Goal: Task Accomplishment & Management: Manage account settings

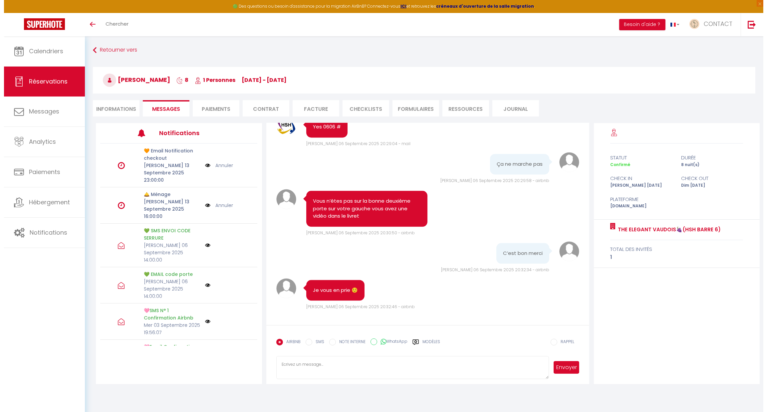
scroll to position [2469, 0]
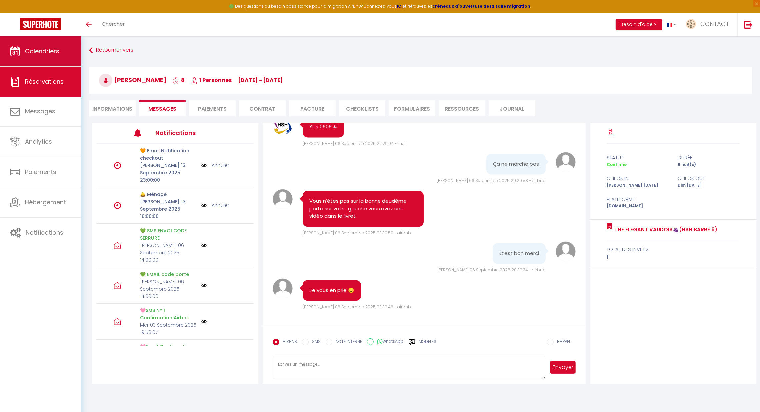
click at [44, 53] on span "Calendriers" at bounding box center [42, 51] width 34 height 8
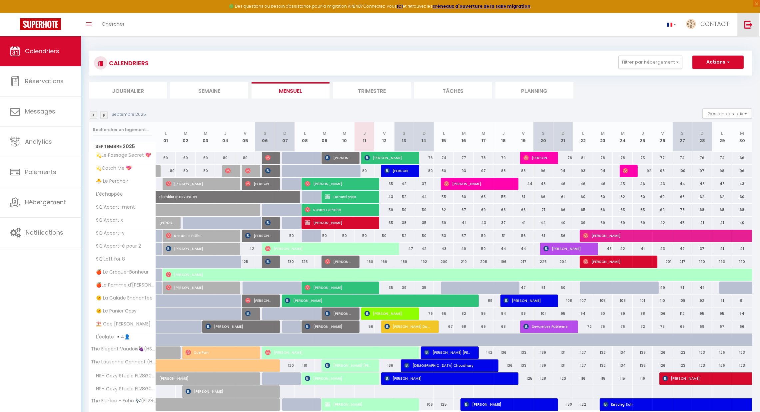
click at [491, 27] on img at bounding box center [748, 24] width 8 height 8
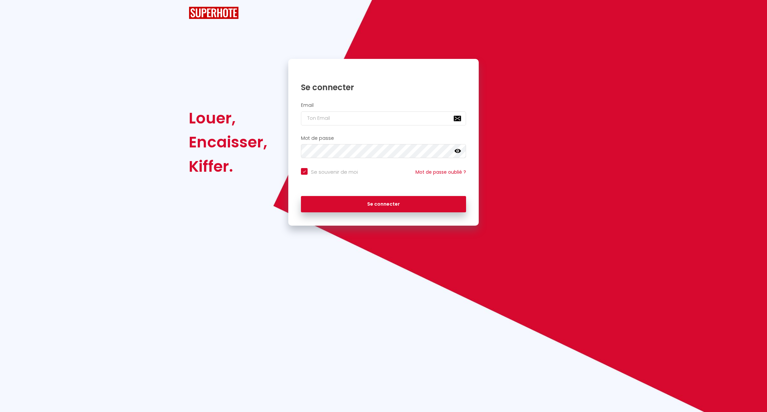
checkbox input "true"
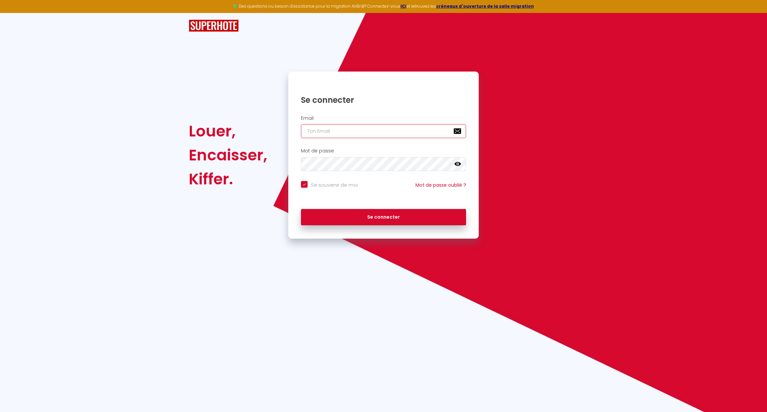
click at [331, 130] on input "email" at bounding box center [383, 131] width 165 height 14
type input "[EMAIL_ADDRESS][DOMAIN_NAME]"
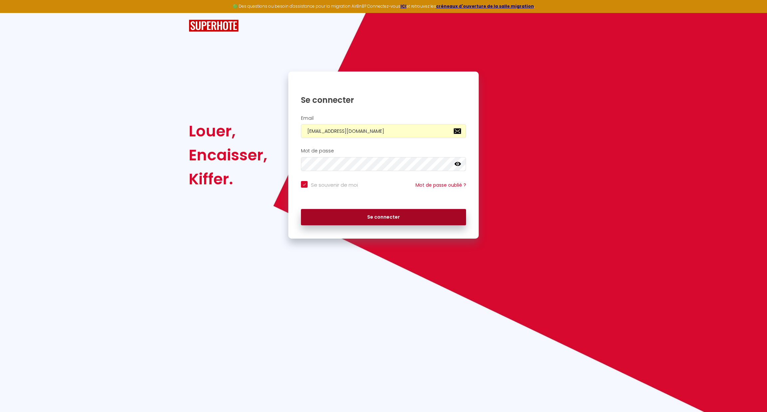
click at [334, 215] on button "Se connecter" at bounding box center [383, 217] width 165 height 17
click at [341, 213] on button "Se connecter" at bounding box center [383, 217] width 165 height 17
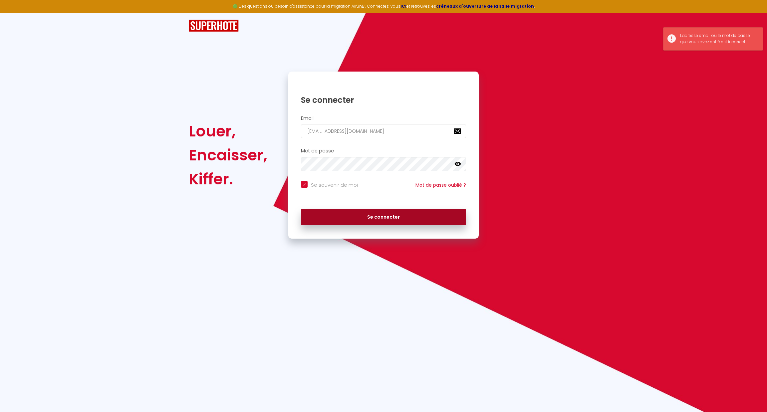
click at [344, 216] on button "Se connecter" at bounding box center [383, 217] width 165 height 17
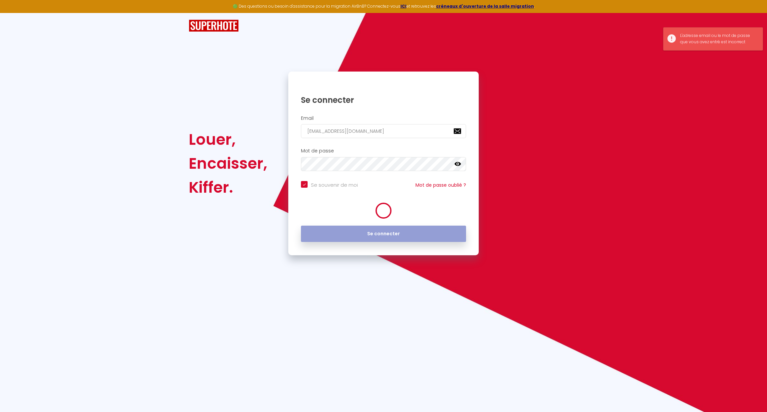
checkbox input "true"
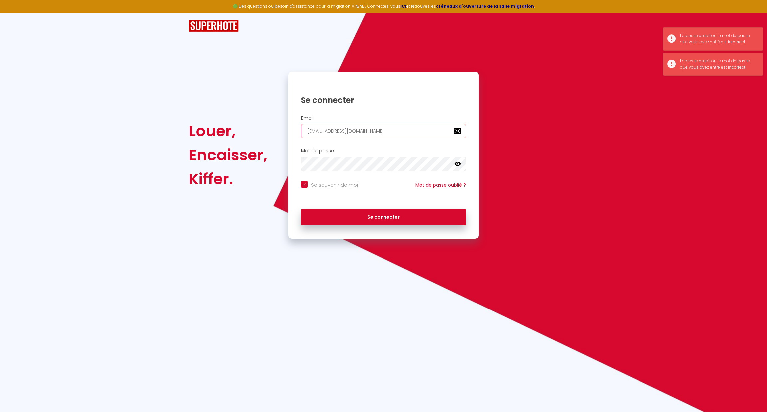
drag, startPoint x: 375, startPoint y: 137, endPoint x: 288, endPoint y: 134, distance: 87.0
click at [288, 134] on div "Se connecter Email [EMAIL_ADDRESS][DOMAIN_NAME] Mot de passe false Se souvenir …" at bounding box center [383, 155] width 199 height 167
